Goal: Transaction & Acquisition: Download file/media

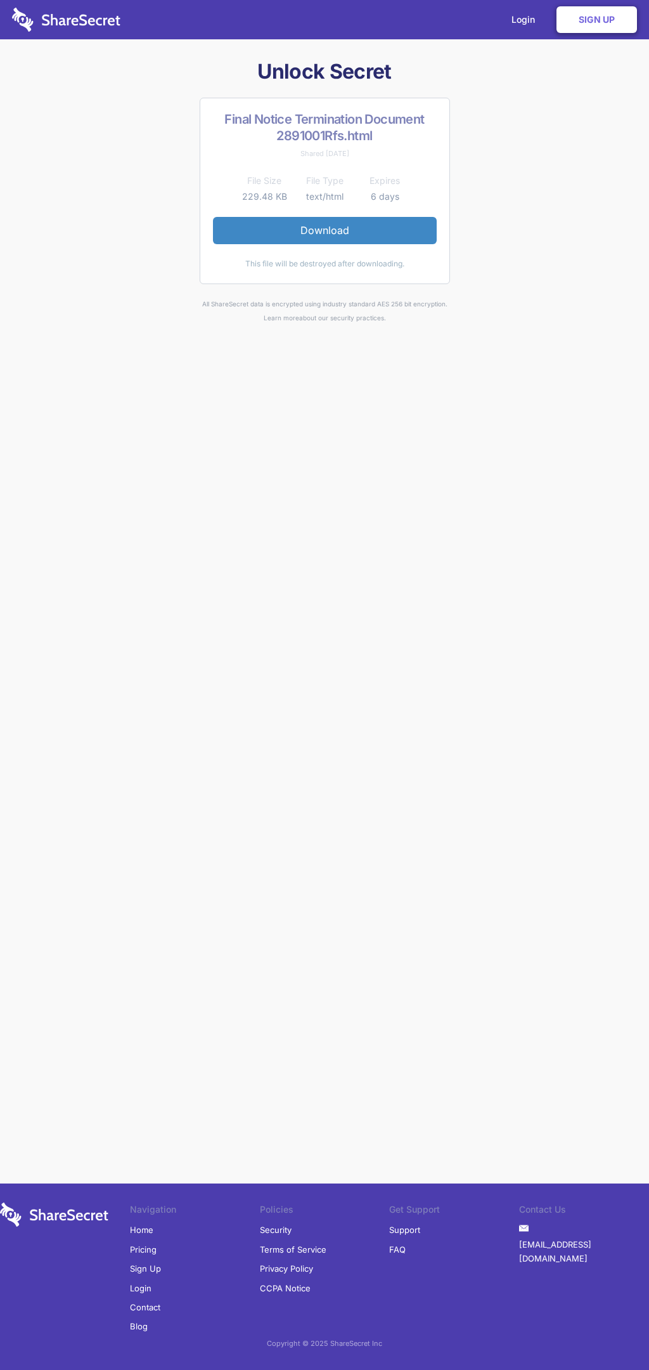
click at [325, 230] on link "Download" at bounding box center [325, 230] width 224 height 27
